Goal: Task Accomplishment & Management: Manage account settings

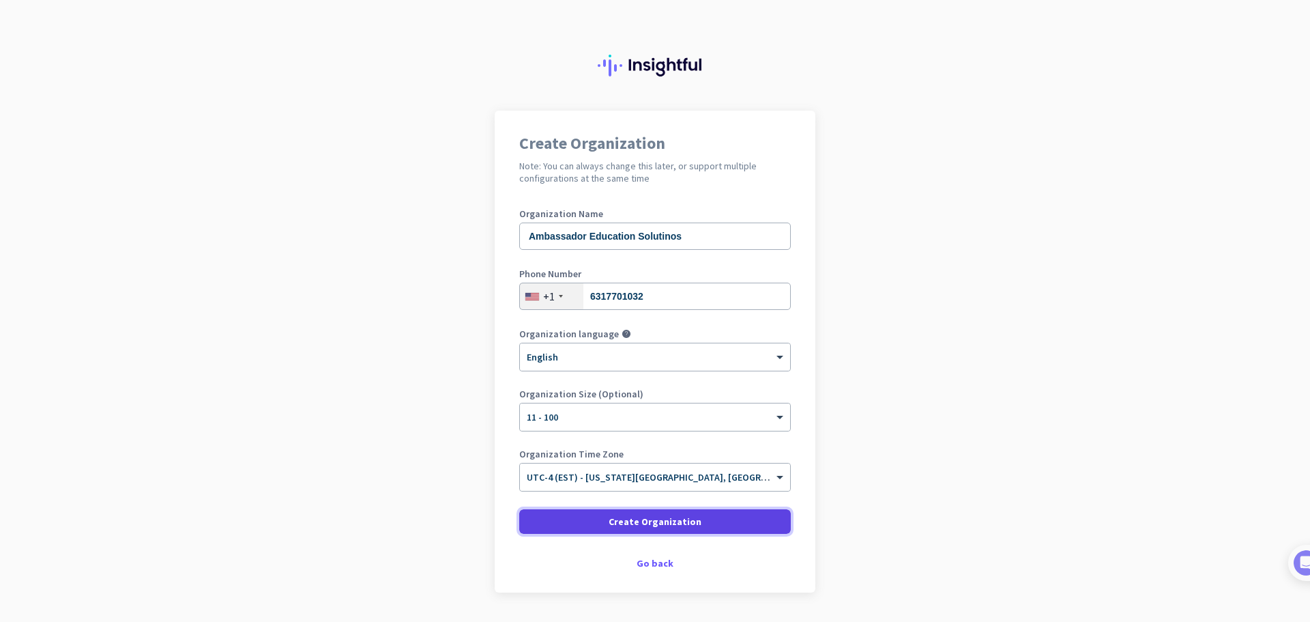
click at [670, 521] on span "Create Organization" at bounding box center [655, 522] width 93 height 14
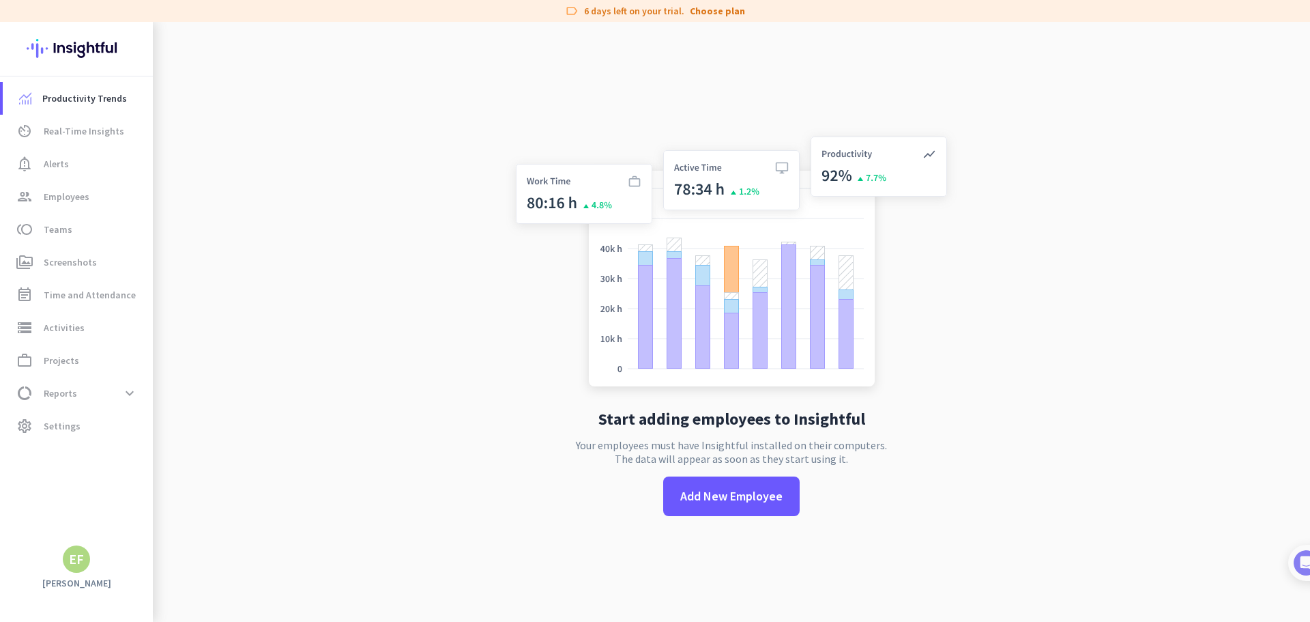
drag, startPoint x: 671, startPoint y: 521, endPoint x: 663, endPoint y: 524, distance: 8.0
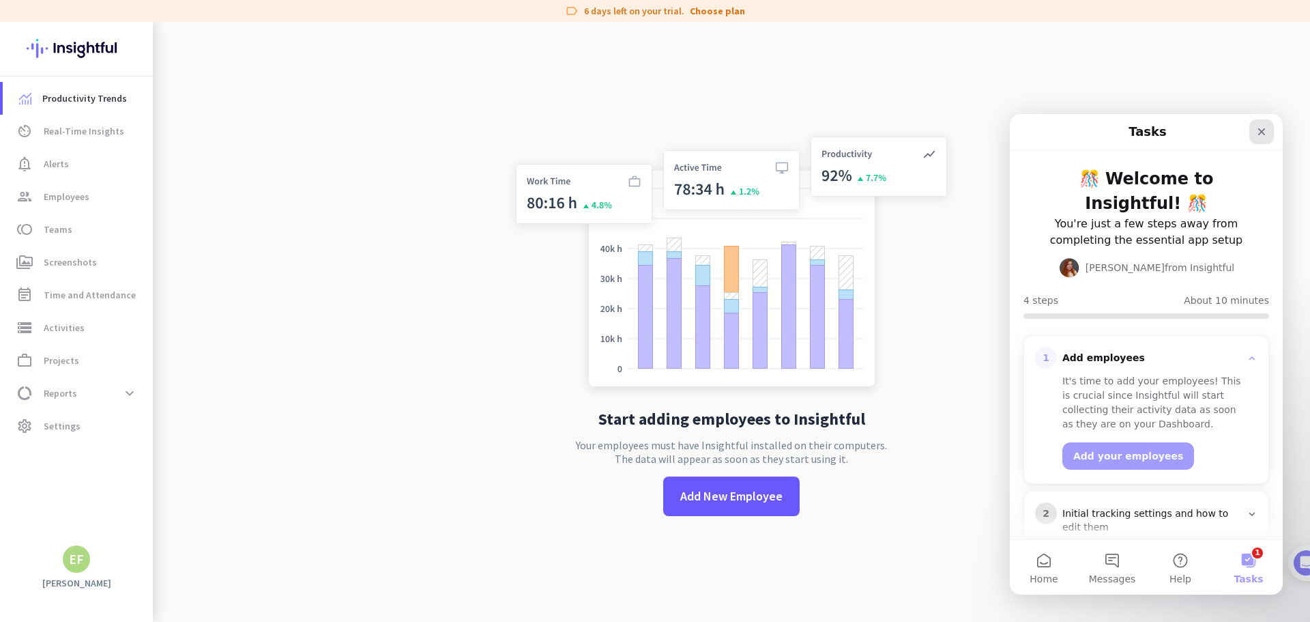
click at [1258, 125] on div "Close" at bounding box center [1262, 131] width 25 height 25
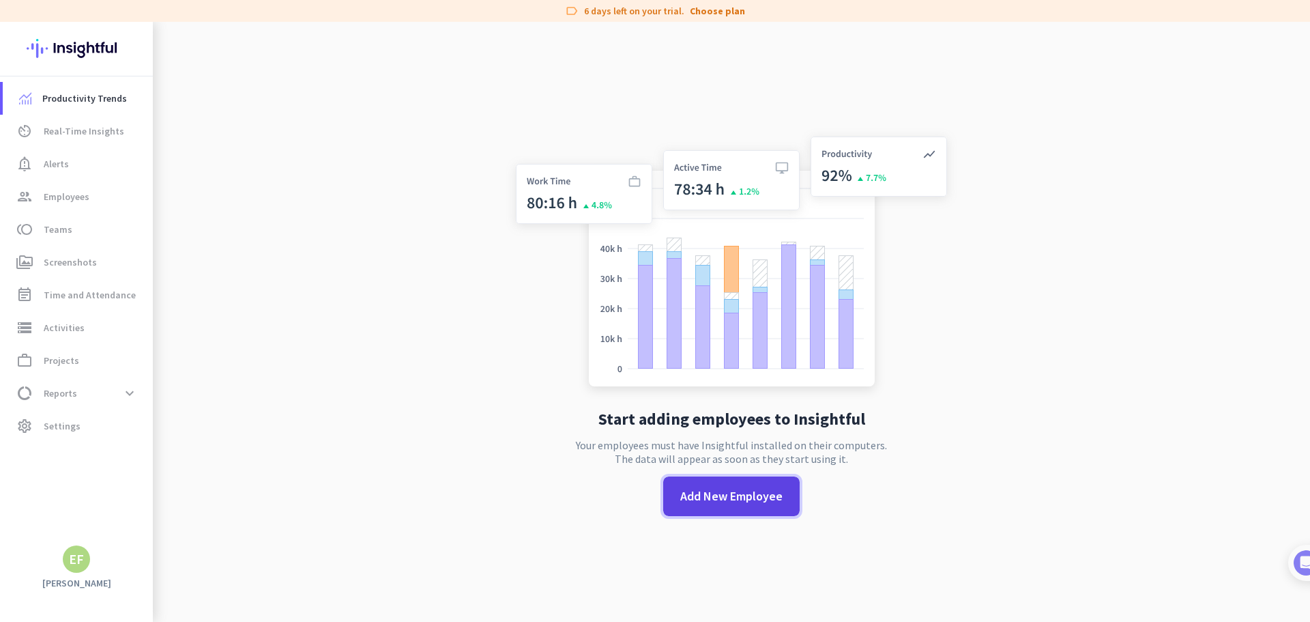
click at [724, 491] on span "Add New Employee" at bounding box center [731, 496] width 102 height 18
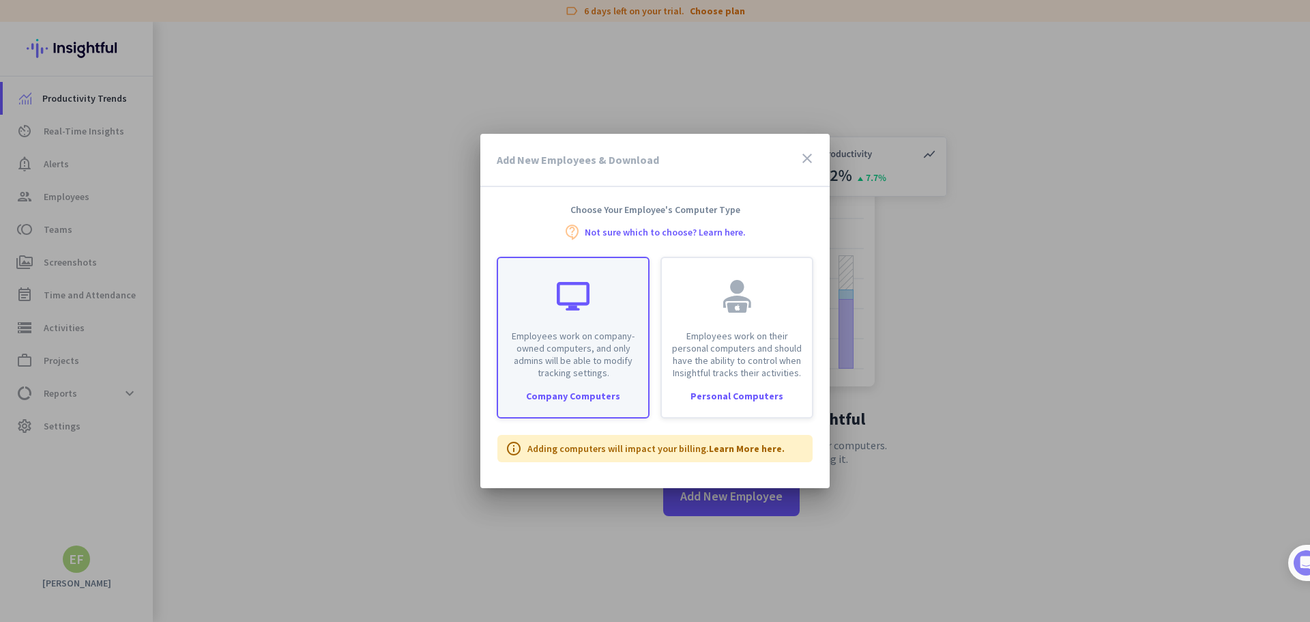
click at [565, 306] on div at bounding box center [573, 296] width 33 height 33
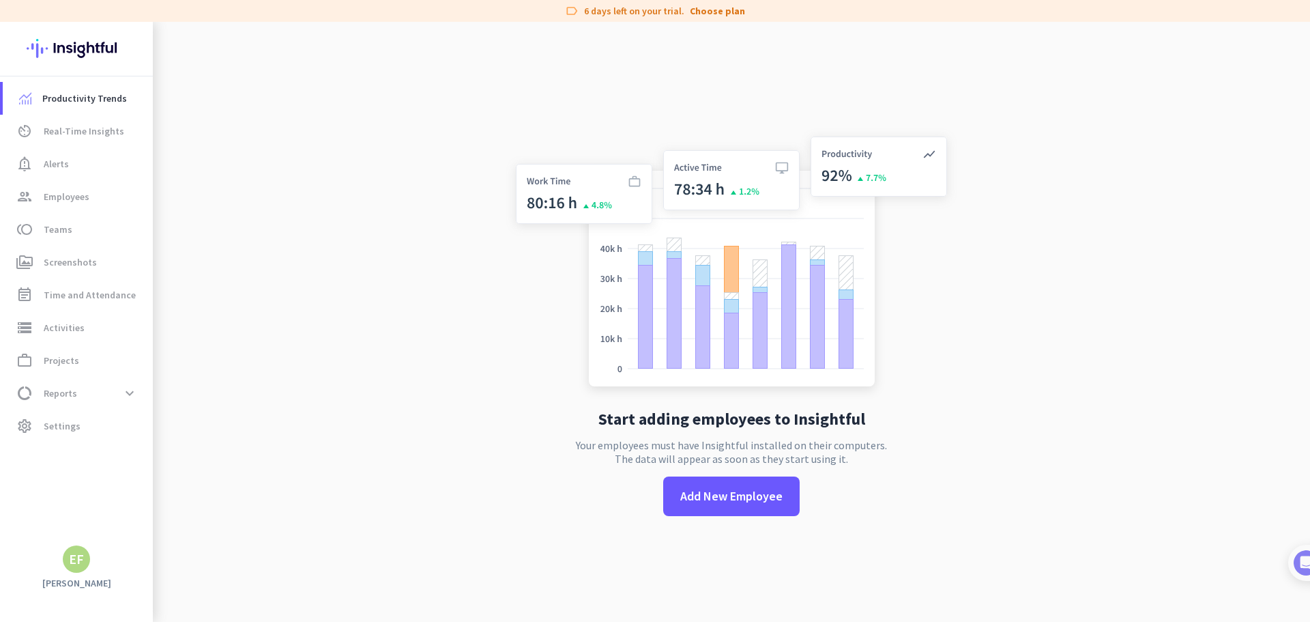
type input "[URL][DOMAIN_NAME]"
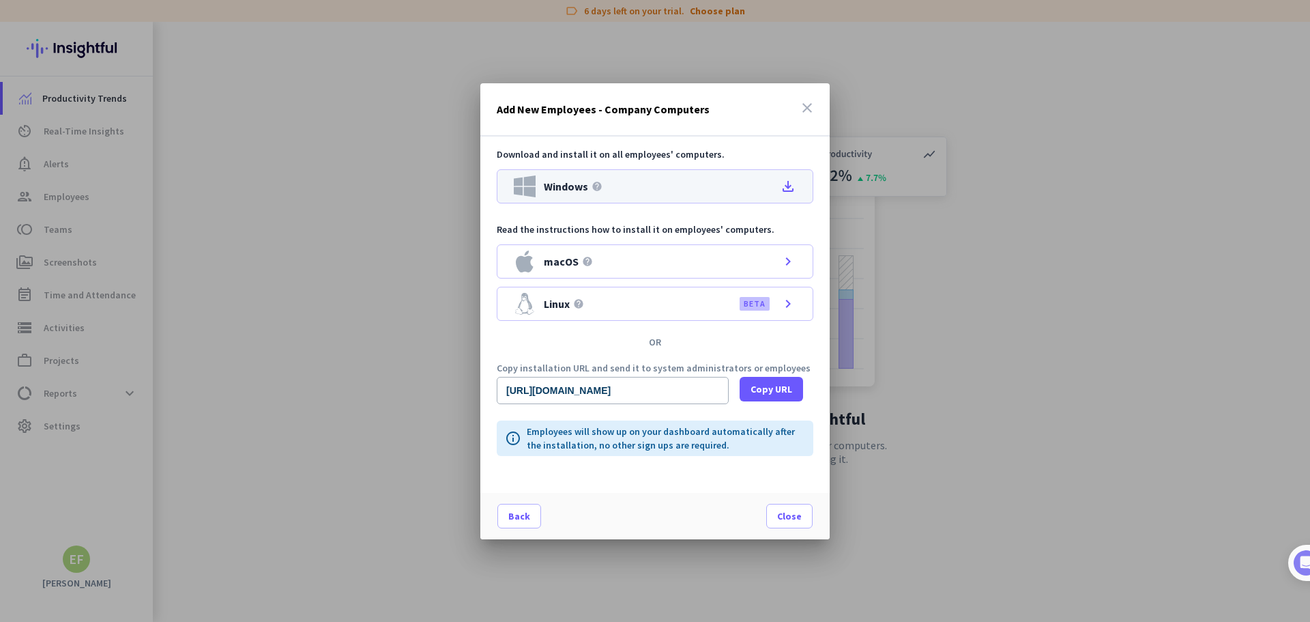
click at [787, 184] on icon "file_download" at bounding box center [788, 186] width 16 height 16
click at [779, 521] on span "Close" at bounding box center [789, 516] width 25 height 14
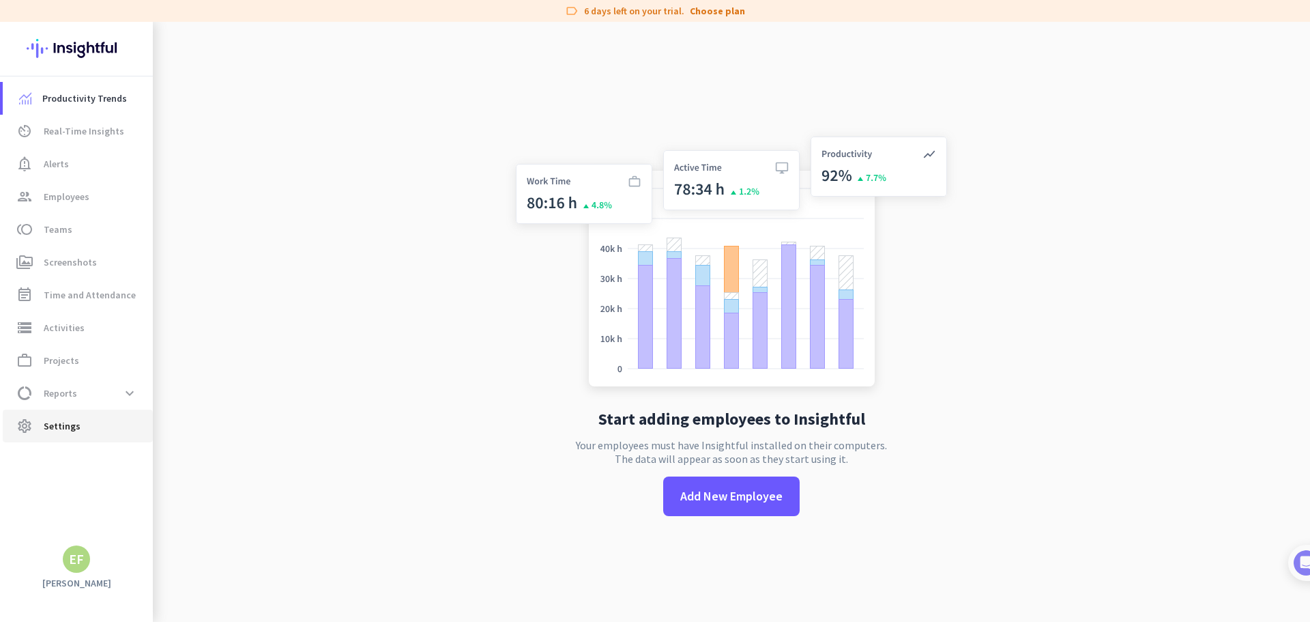
click at [84, 435] on link "settings Settings" at bounding box center [78, 425] width 150 height 33
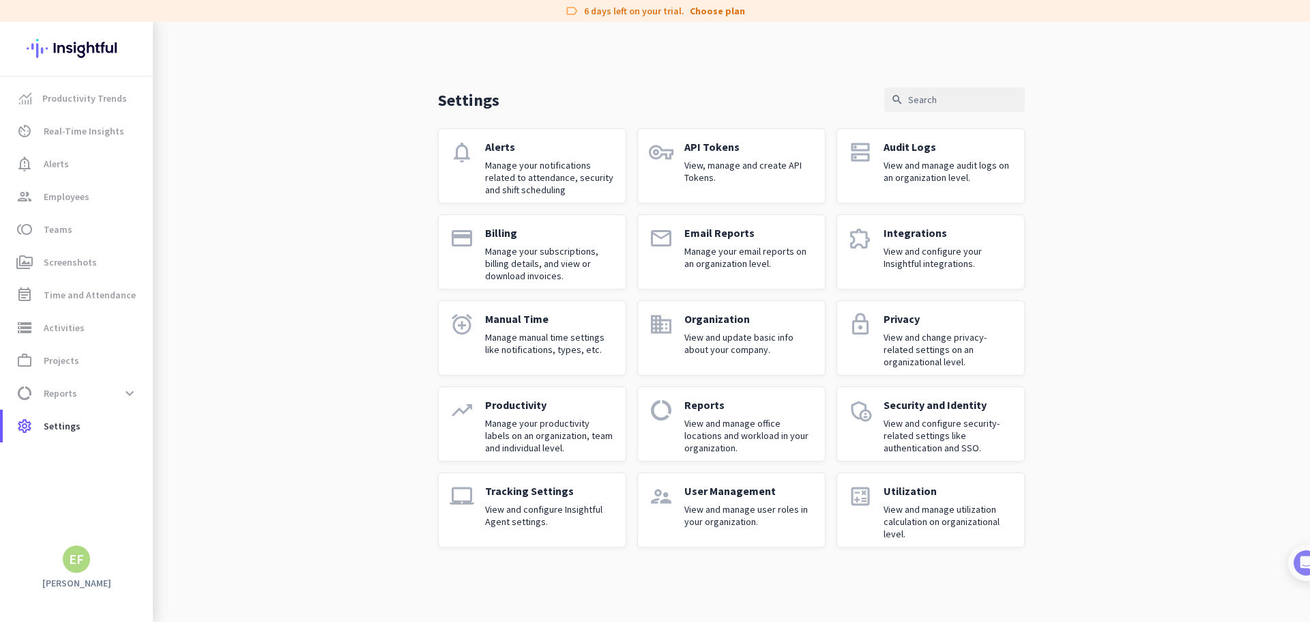
click at [529, 255] on p "Manage your subscriptions, billing details, and view or download invoices." at bounding box center [550, 263] width 130 height 37
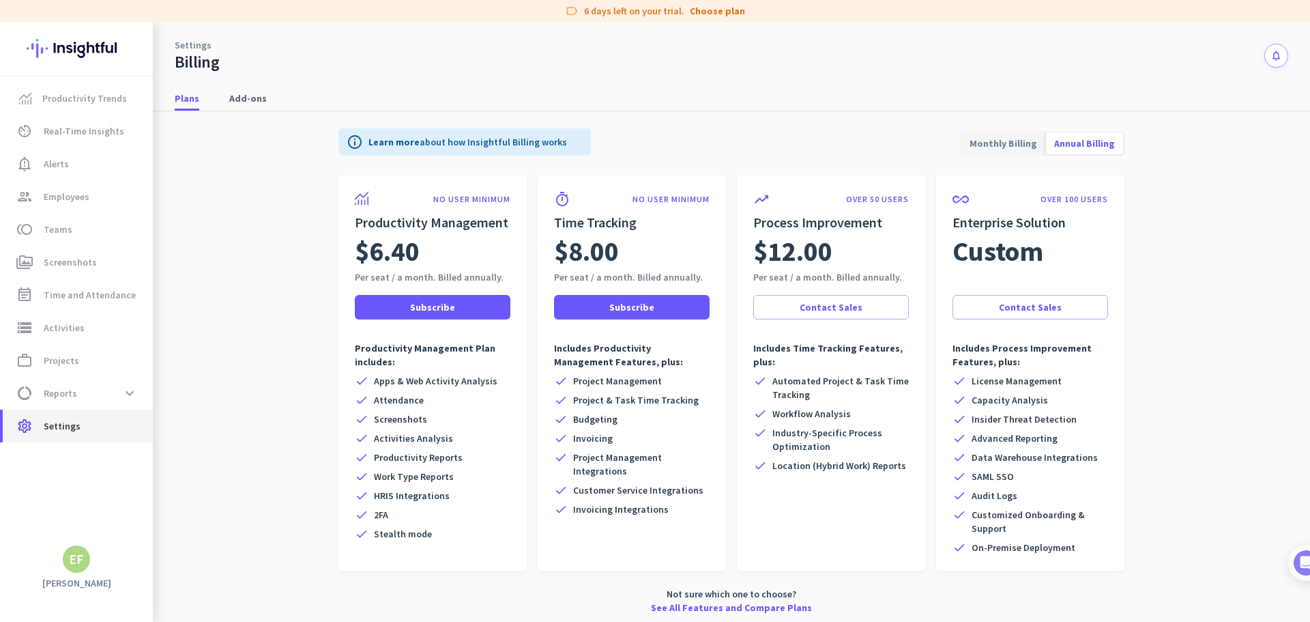
click at [51, 429] on span "Settings" at bounding box center [62, 426] width 37 height 16
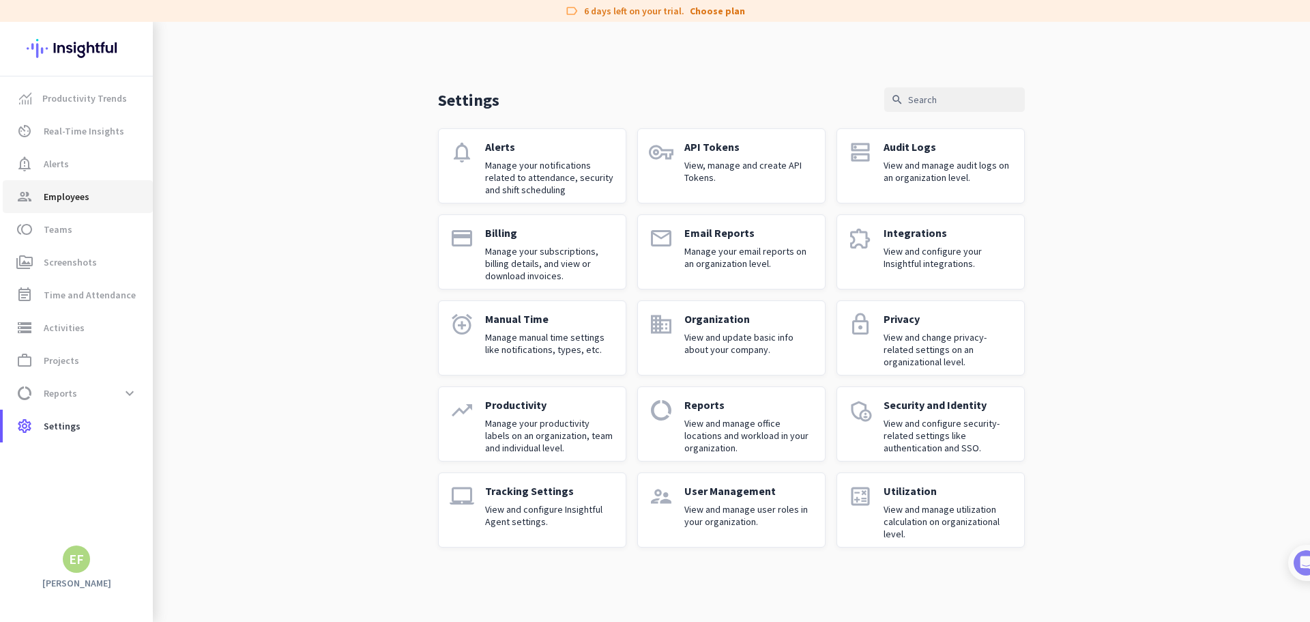
click at [66, 198] on span "Employees" at bounding box center [67, 196] width 46 height 16
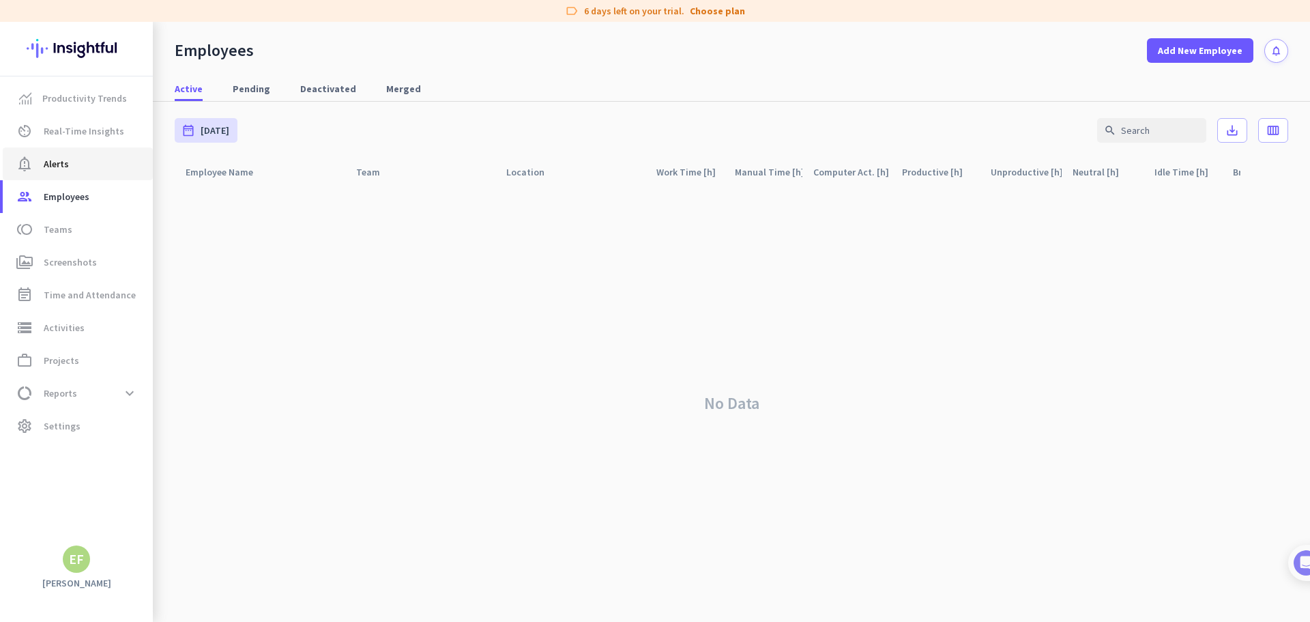
click at [68, 158] on span "notification_important Alerts" at bounding box center [78, 164] width 128 height 16
click at [70, 128] on span "Real-Time Insights" at bounding box center [84, 131] width 81 height 16
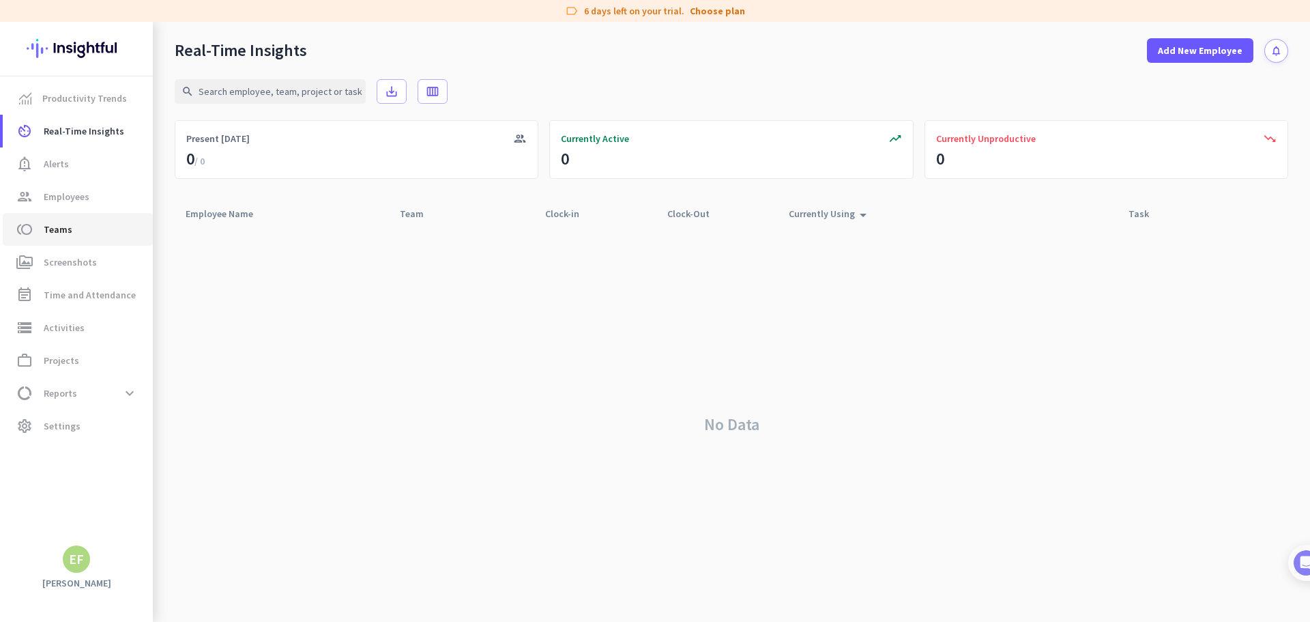
click at [57, 224] on span "Teams" at bounding box center [58, 229] width 29 height 16
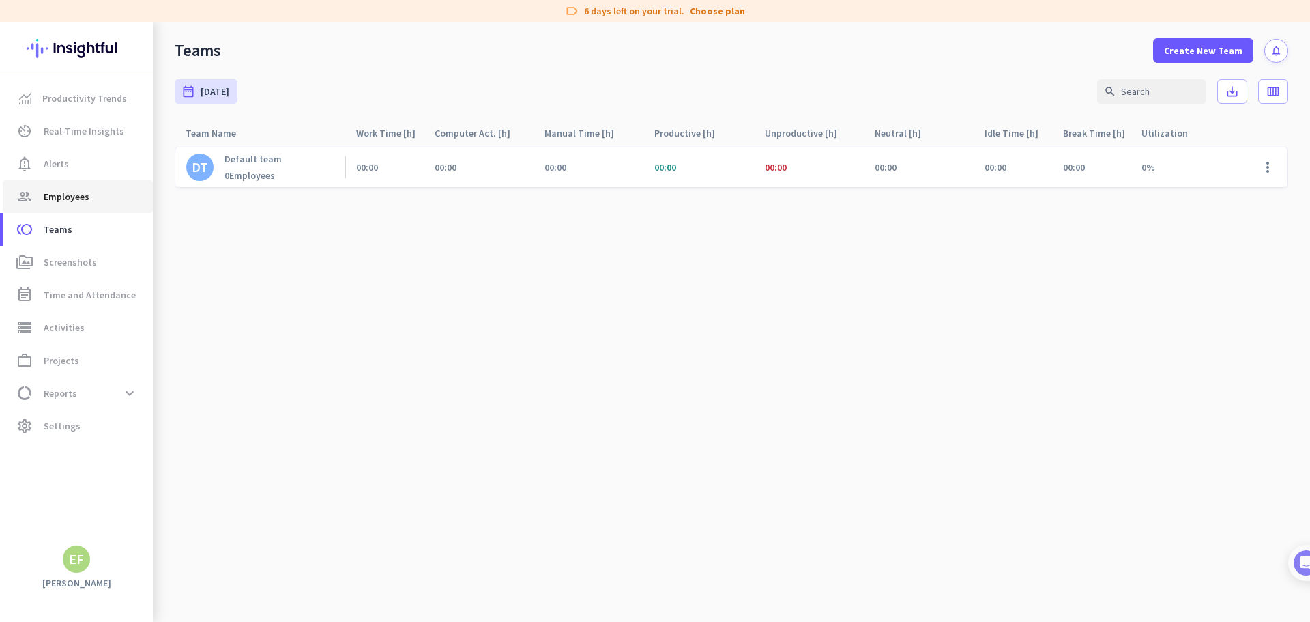
click at [61, 193] on span "Employees" at bounding box center [67, 196] width 46 height 16
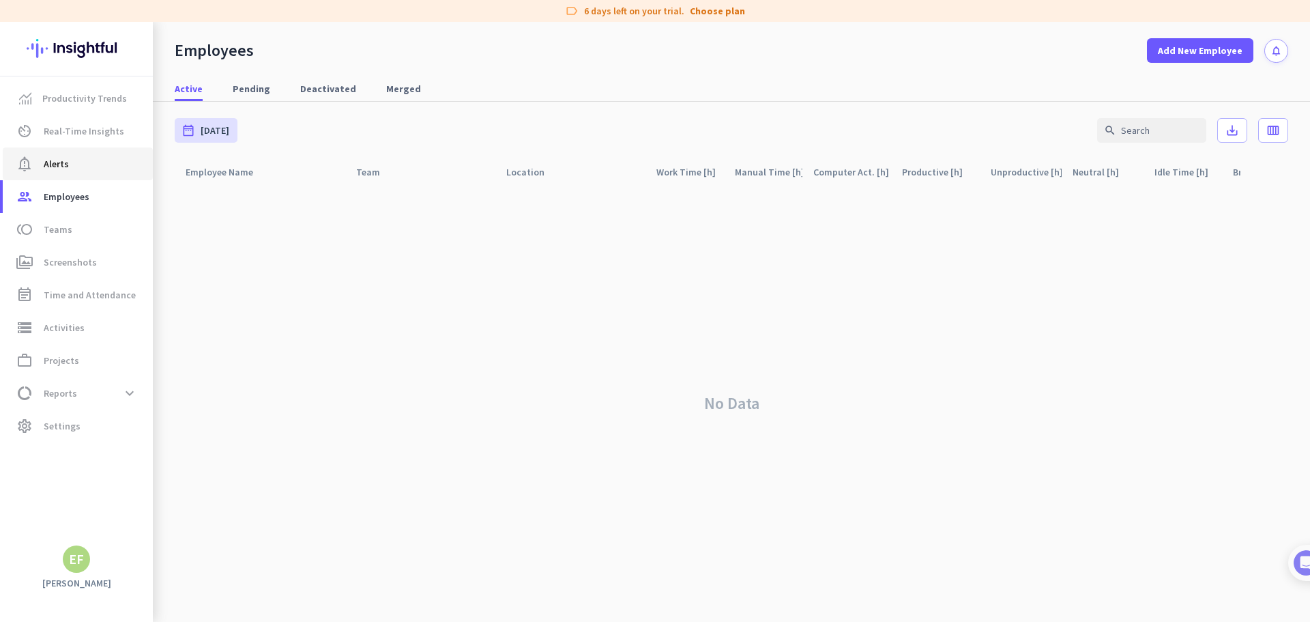
click at [61, 156] on span "Alerts" at bounding box center [56, 164] width 25 height 16
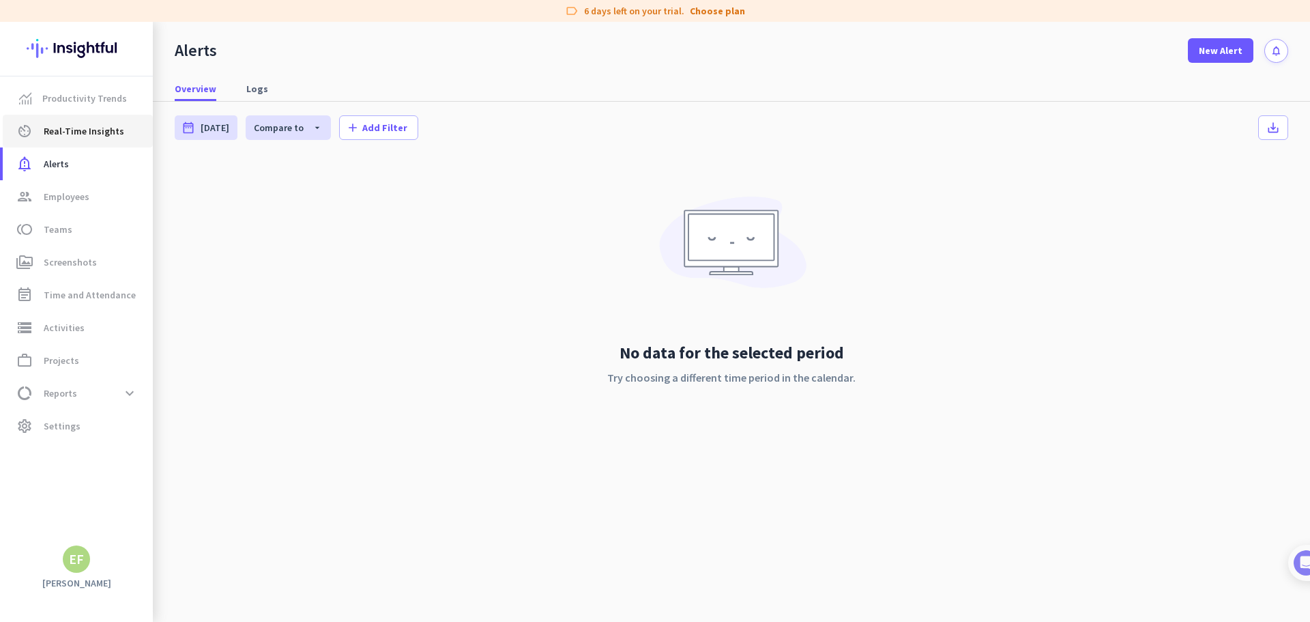
click at [75, 132] on span "Real-Time Insights" at bounding box center [84, 131] width 81 height 16
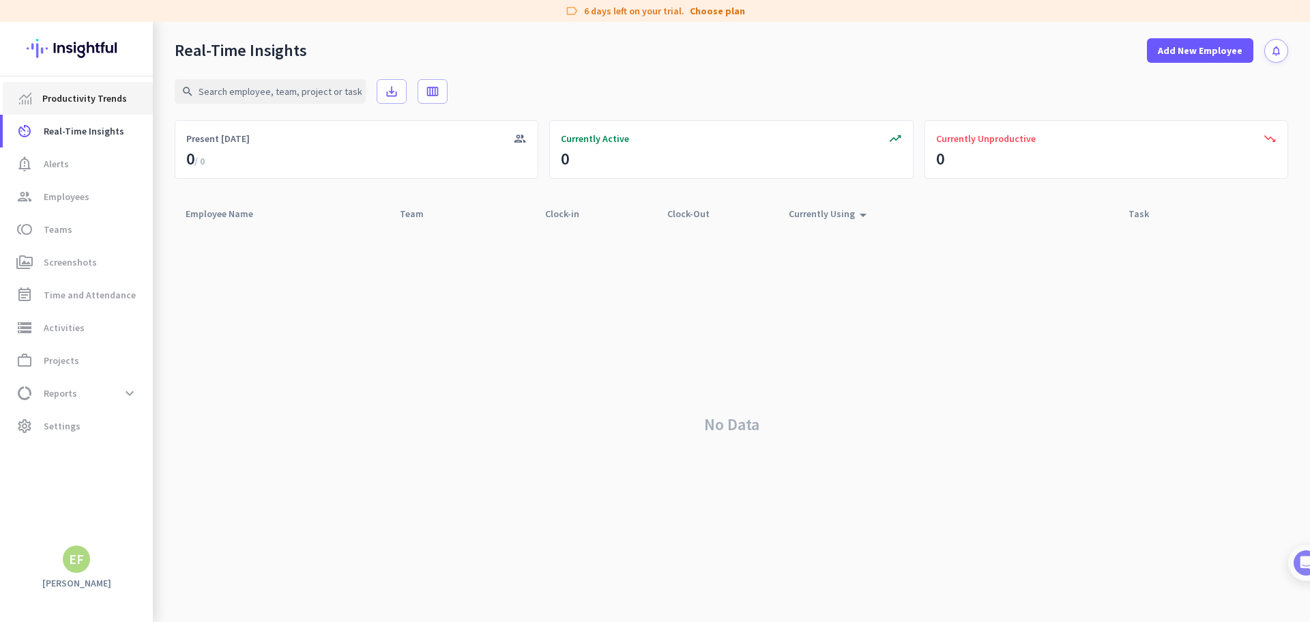
click at [90, 96] on span "Productivity Trends" at bounding box center [84, 98] width 85 height 16
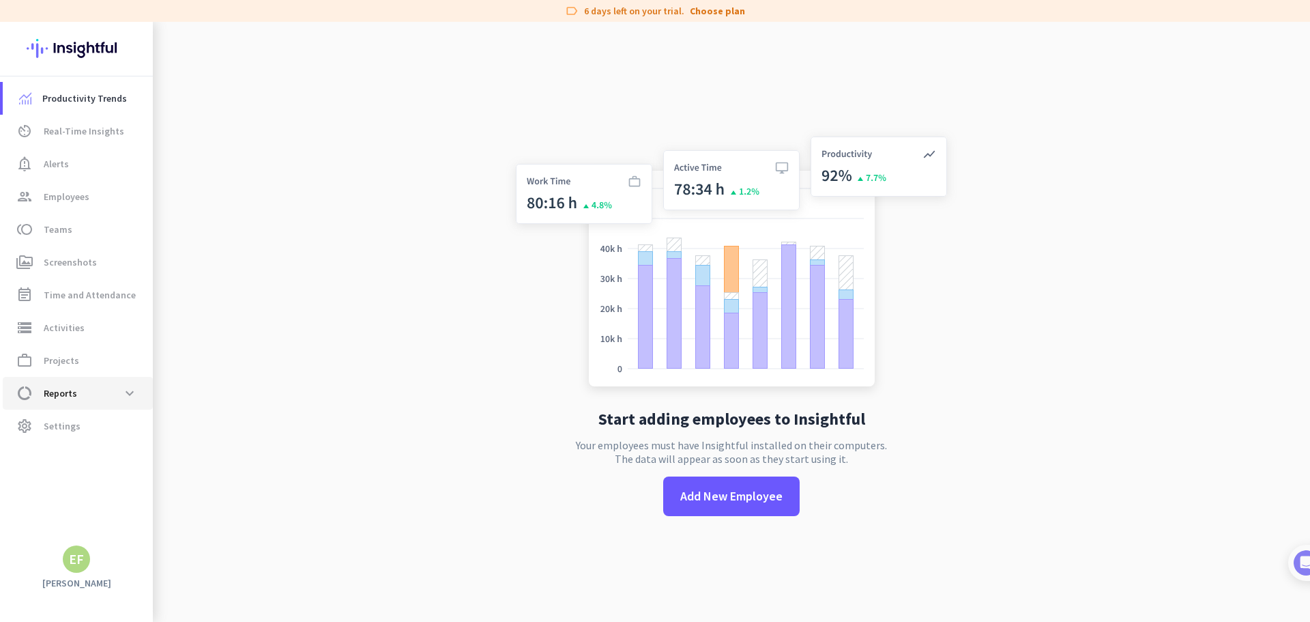
click at [57, 389] on span "Reports" at bounding box center [60, 393] width 33 height 16
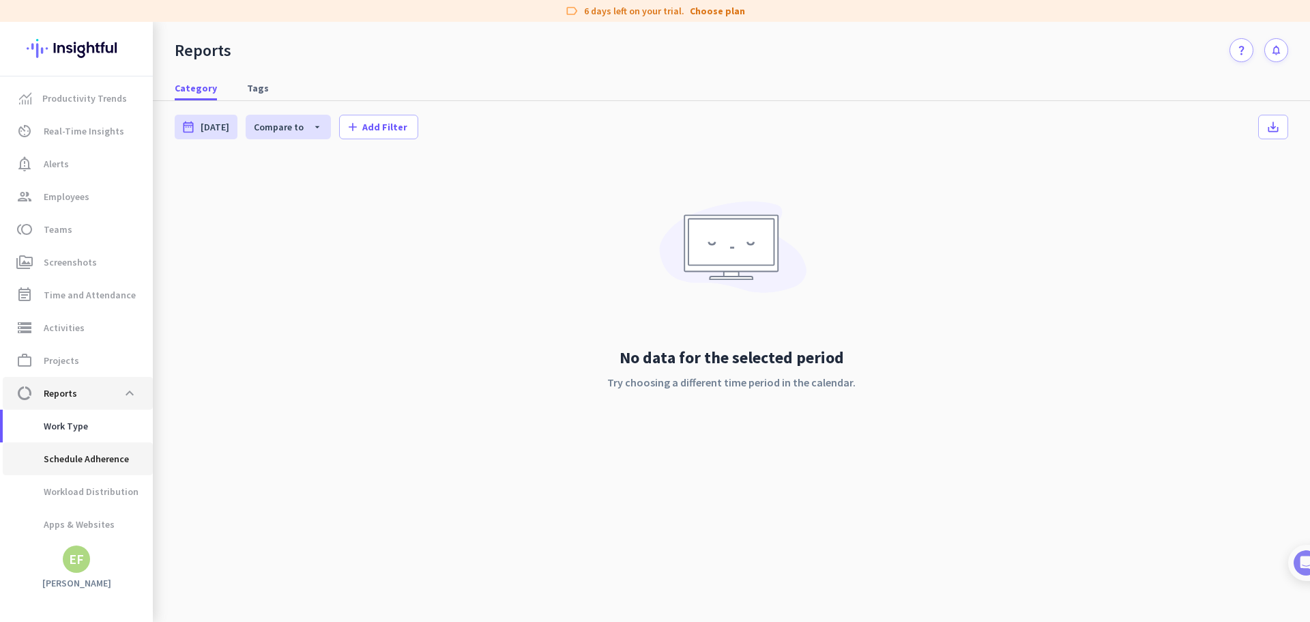
scroll to position [28, 0]
click at [74, 401] on span "Work Type" at bounding box center [51, 397] width 74 height 33
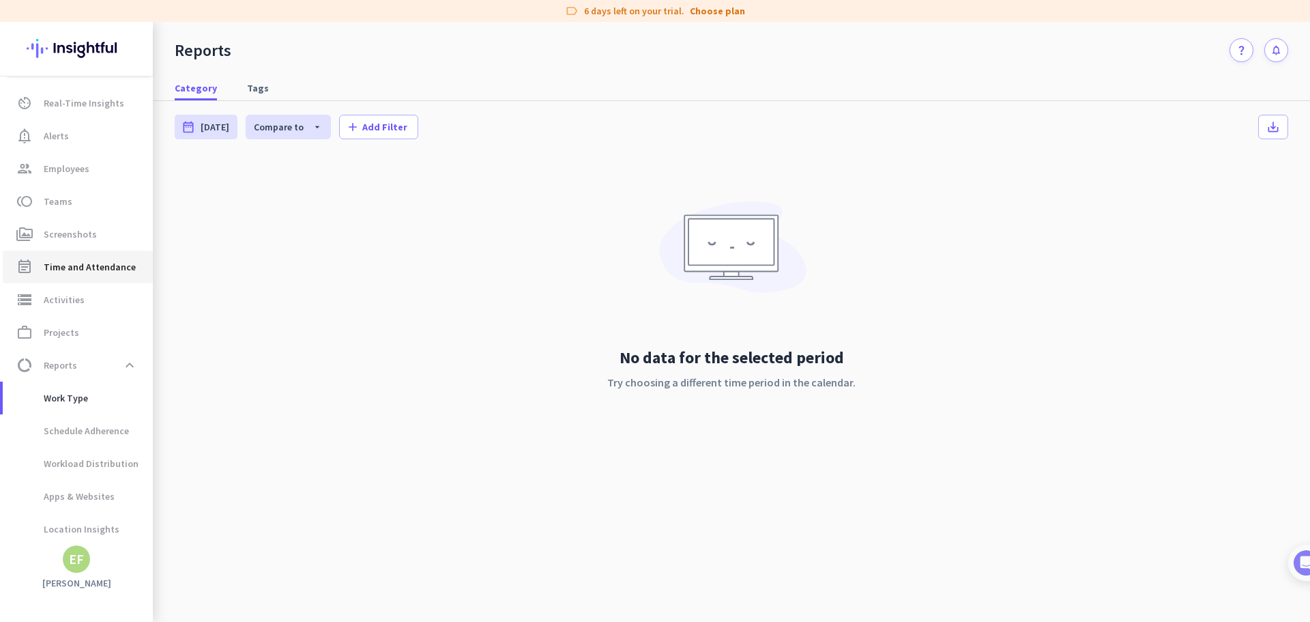
click at [67, 267] on span "Time and Attendance" at bounding box center [90, 267] width 92 height 16
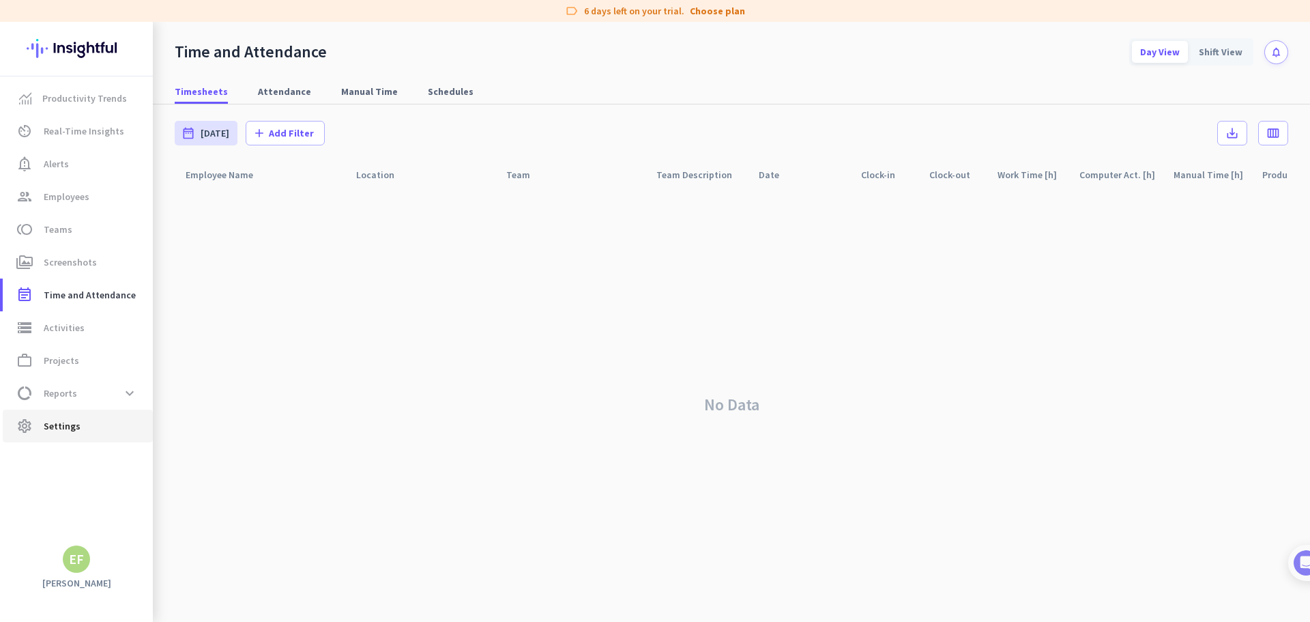
click at [77, 417] on link "settings Settings" at bounding box center [78, 425] width 150 height 33
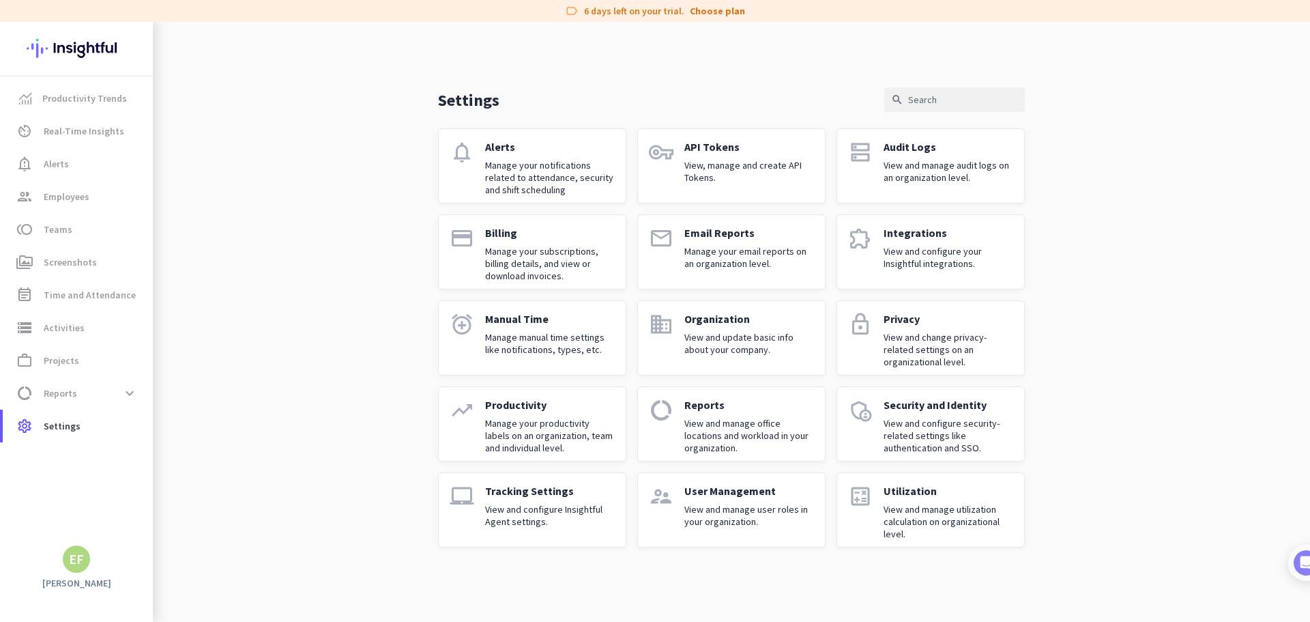
click at [568, 499] on div "Tracking Settings View and configure Insightful Agent settings." at bounding box center [550, 510] width 130 height 52
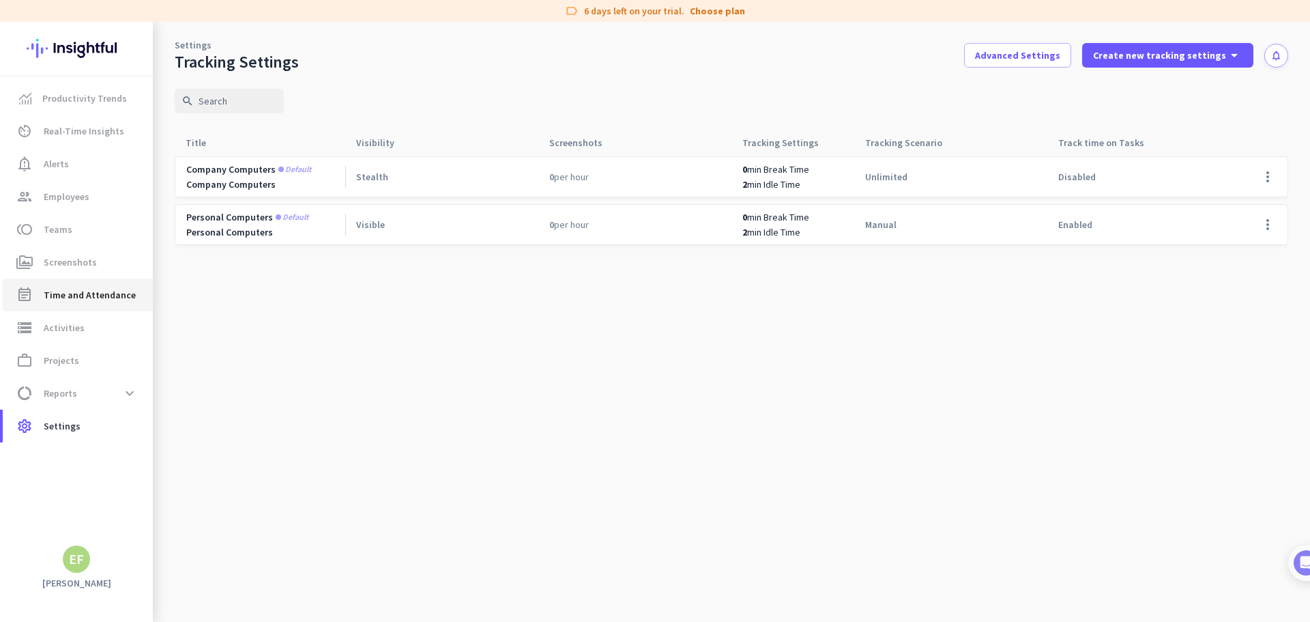
click at [61, 293] on span "Time and Attendance" at bounding box center [90, 295] width 92 height 16
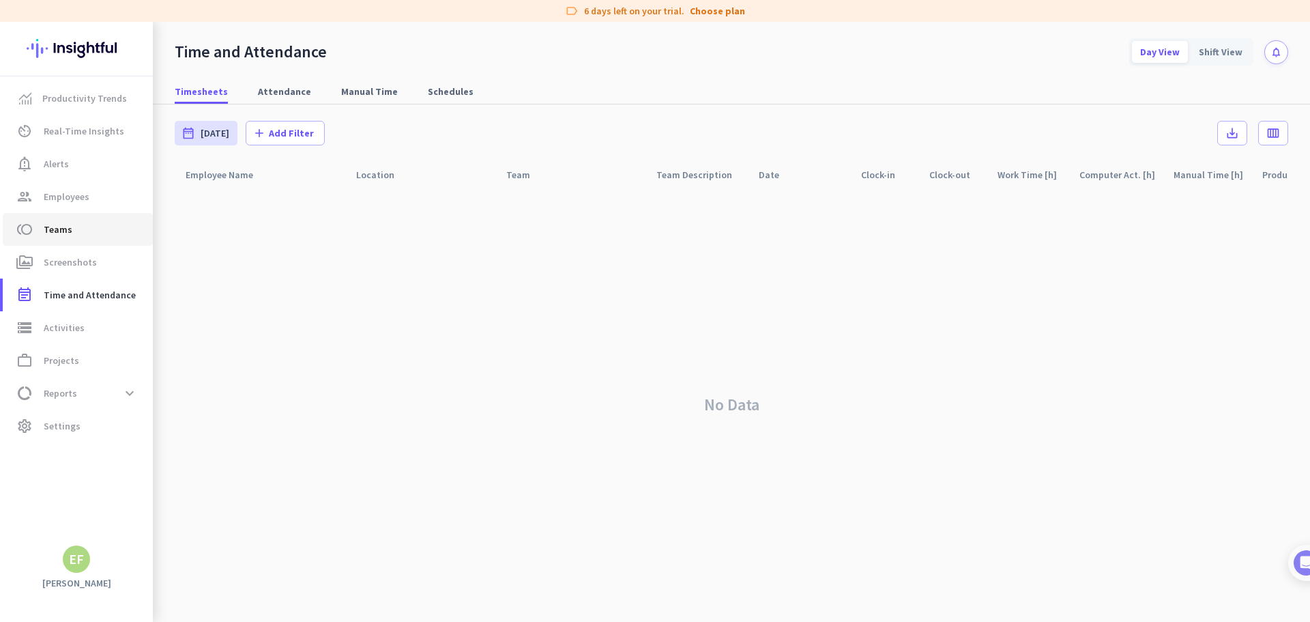
click at [72, 224] on span "toll Teams" at bounding box center [78, 229] width 128 height 16
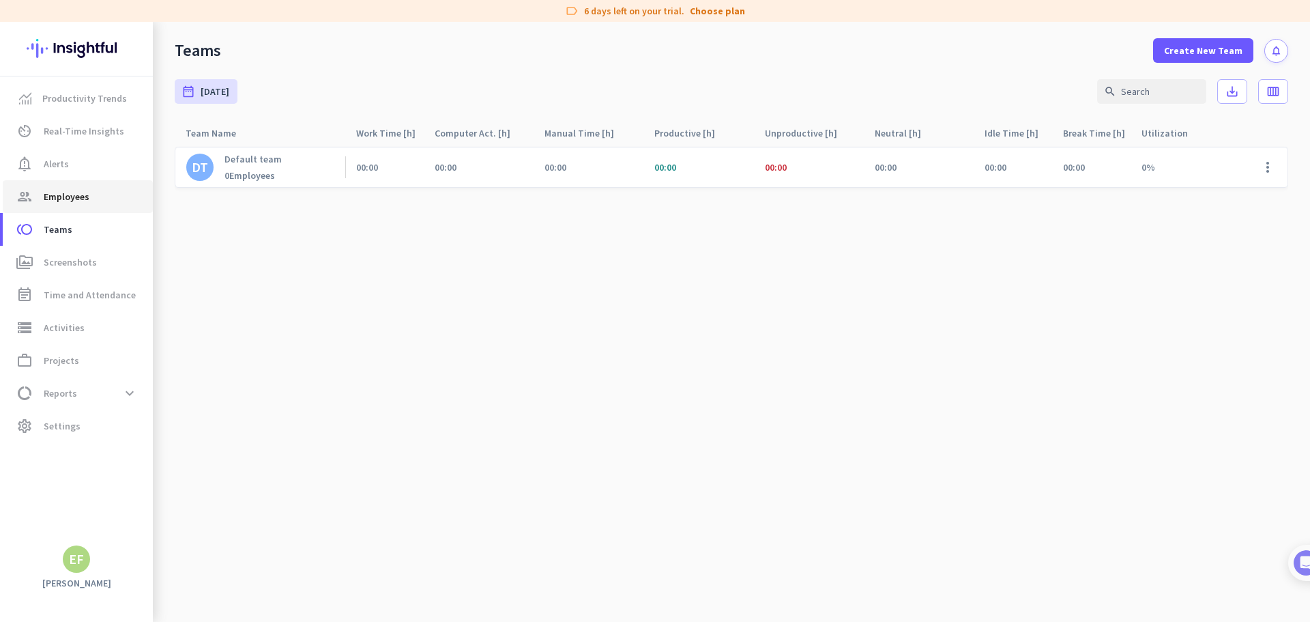
click at [66, 194] on span "Employees" at bounding box center [67, 196] width 46 height 16
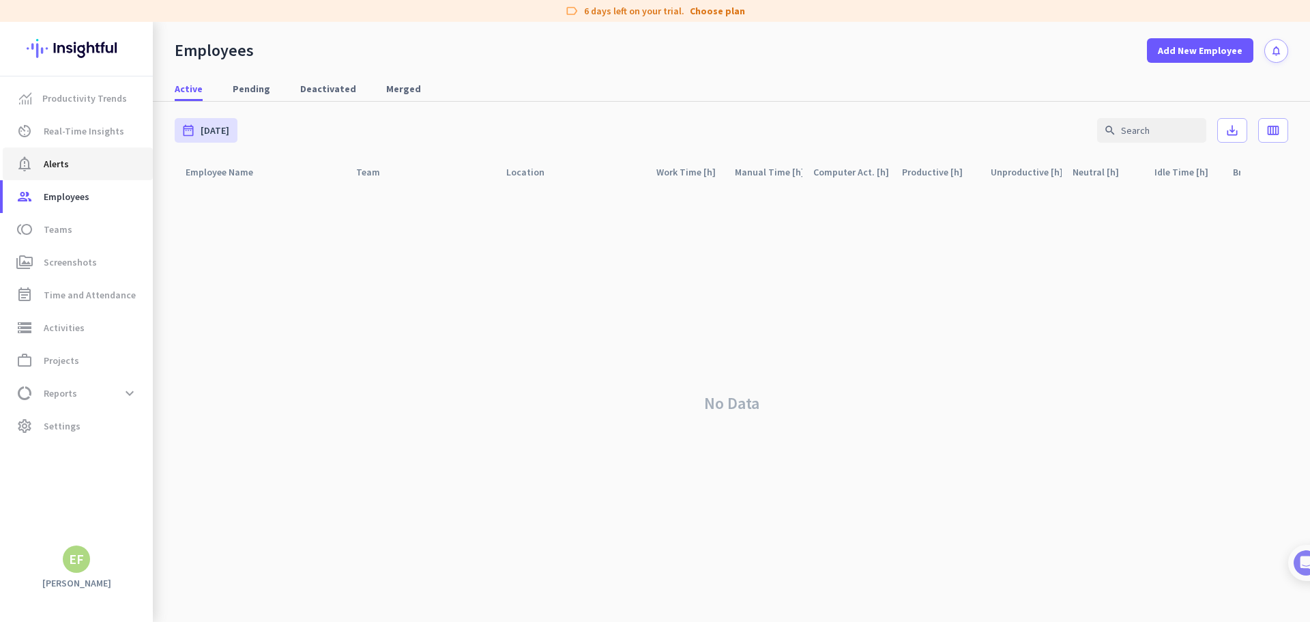
click at [59, 159] on span "Alerts" at bounding box center [56, 164] width 25 height 16
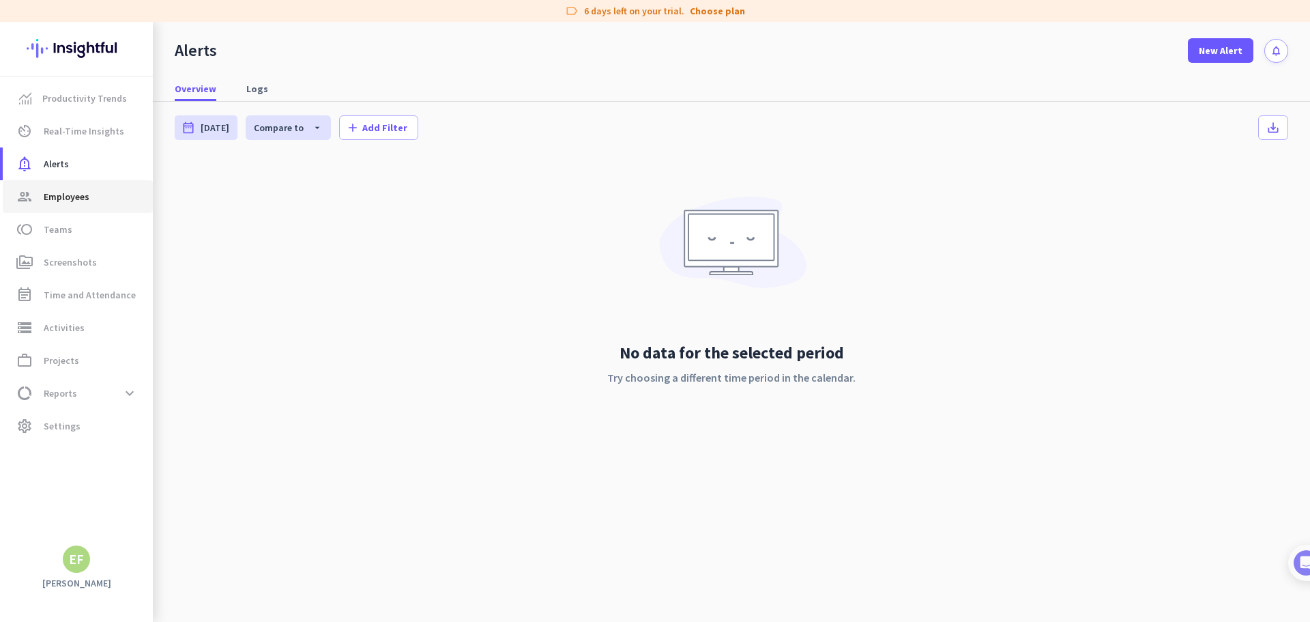
click at [51, 184] on link "group Employees" at bounding box center [78, 196] width 150 height 33
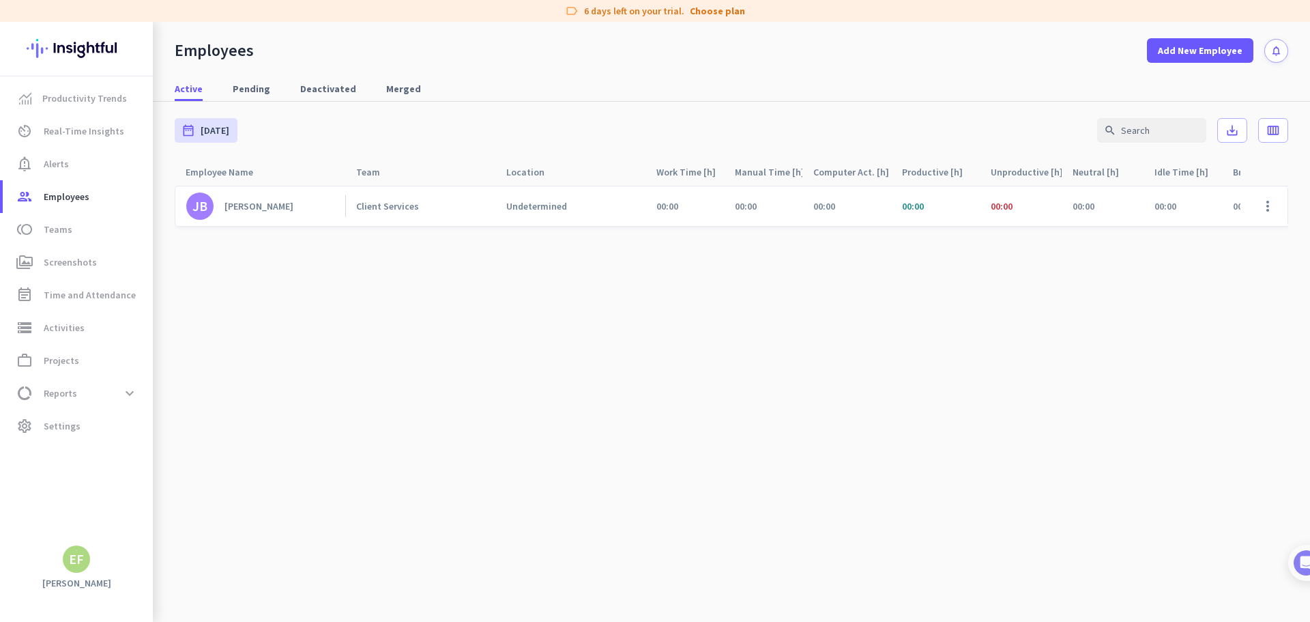
click at [259, 207] on div "[PERSON_NAME]" at bounding box center [259, 206] width 69 height 12
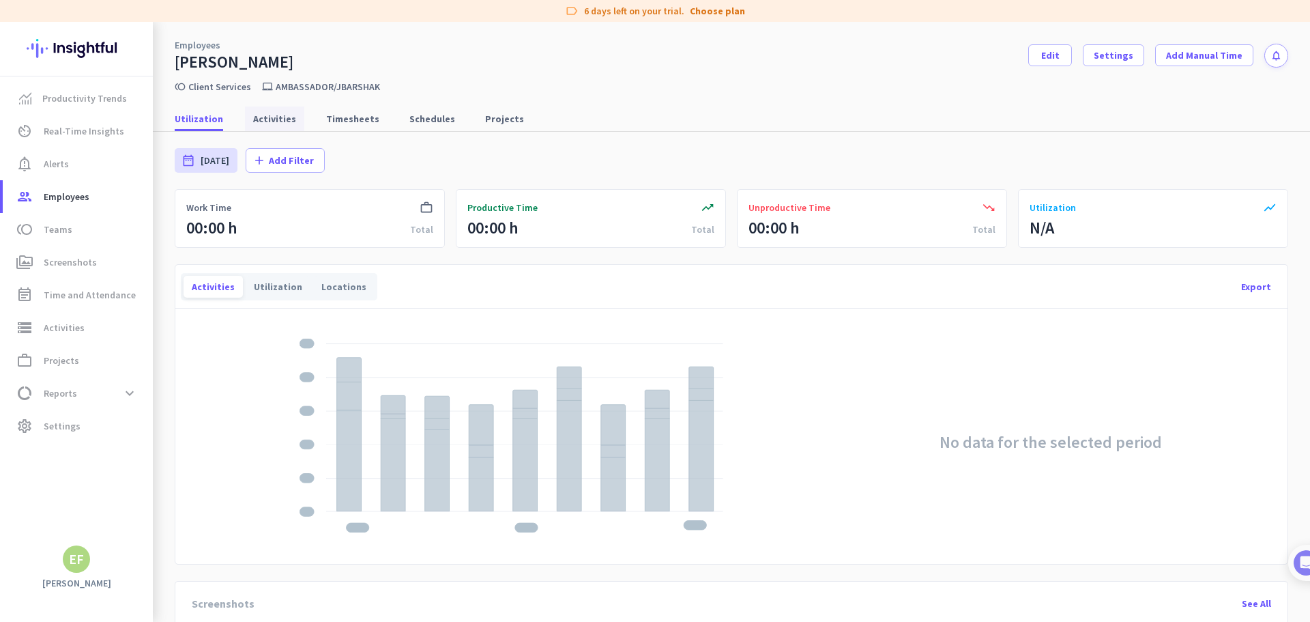
click at [268, 116] on span "Activities" at bounding box center [274, 119] width 43 height 14
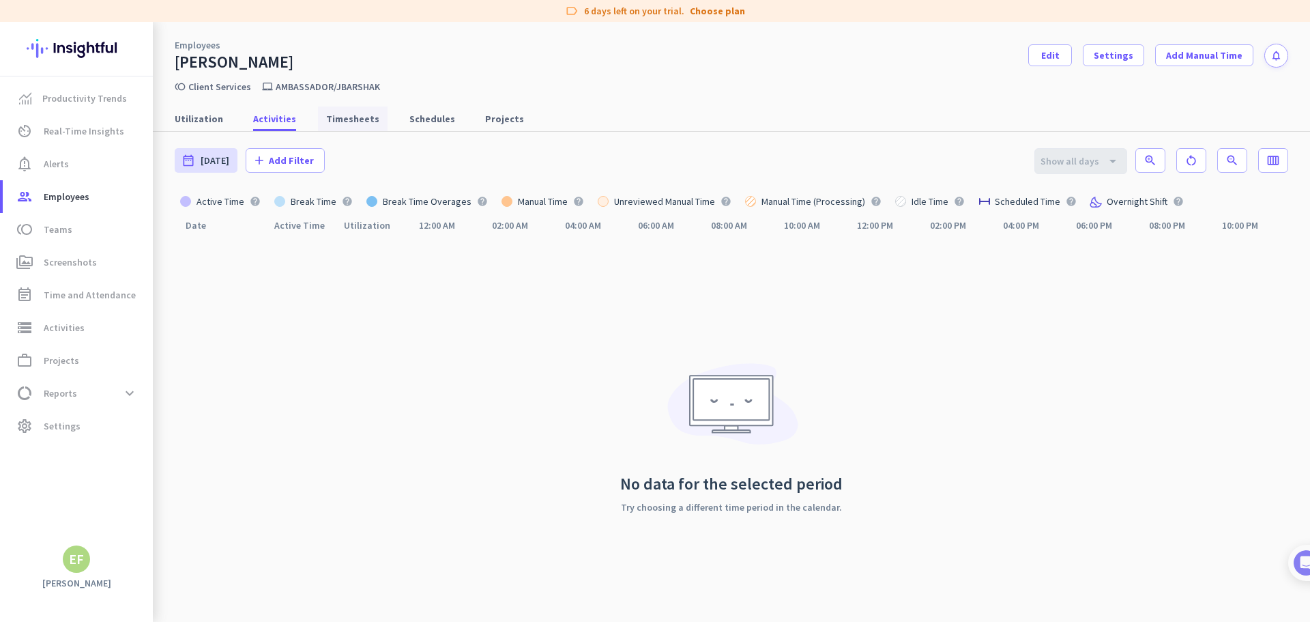
click at [339, 124] on span "Timesheets" at bounding box center [352, 119] width 53 height 14
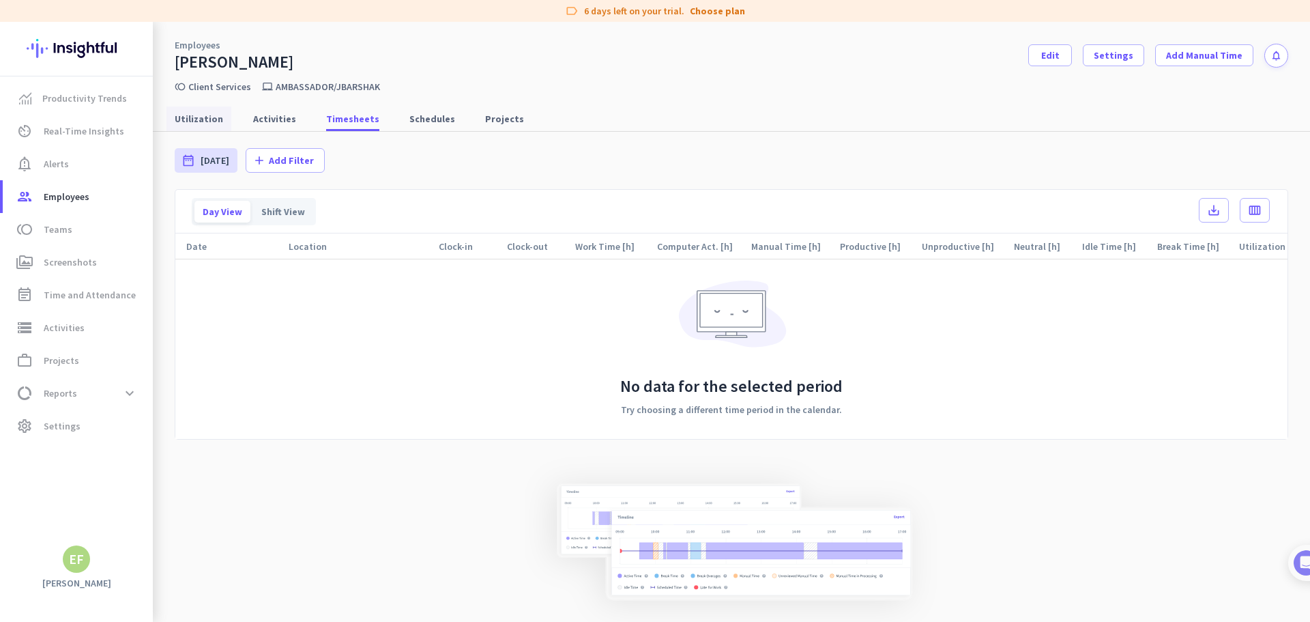
click at [204, 125] on span "Utilization" at bounding box center [199, 119] width 48 height 14
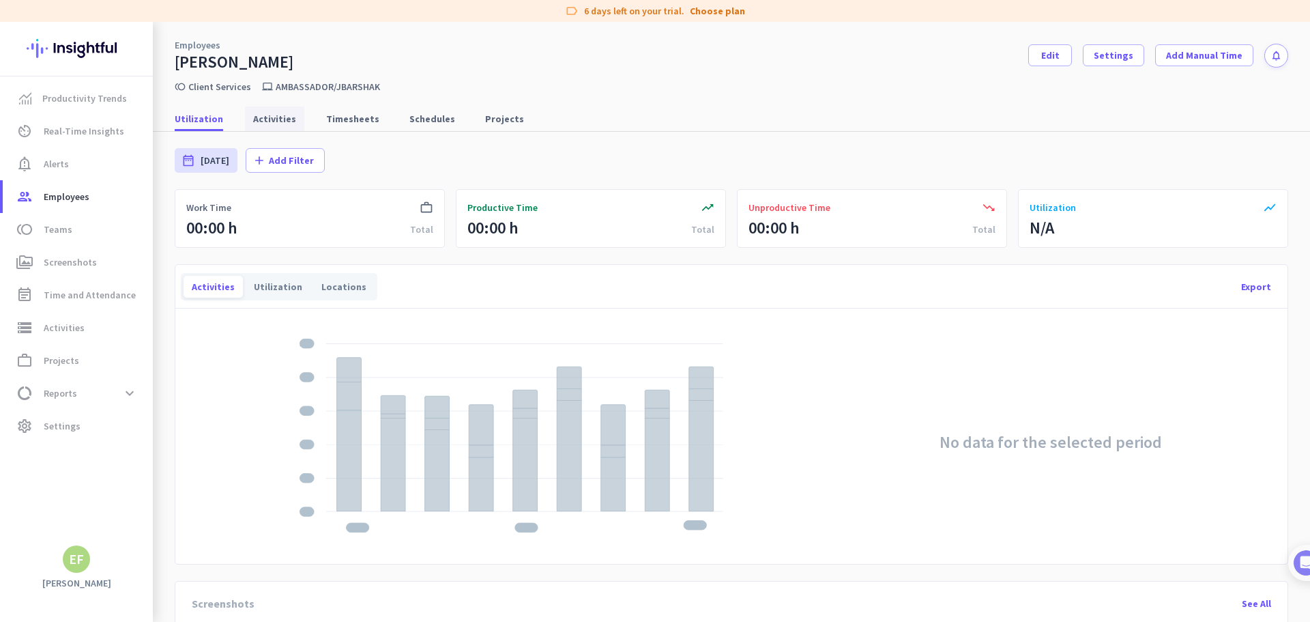
click at [283, 113] on span "Activities" at bounding box center [274, 119] width 43 height 14
